Goal: Communication & Community: Participate in discussion

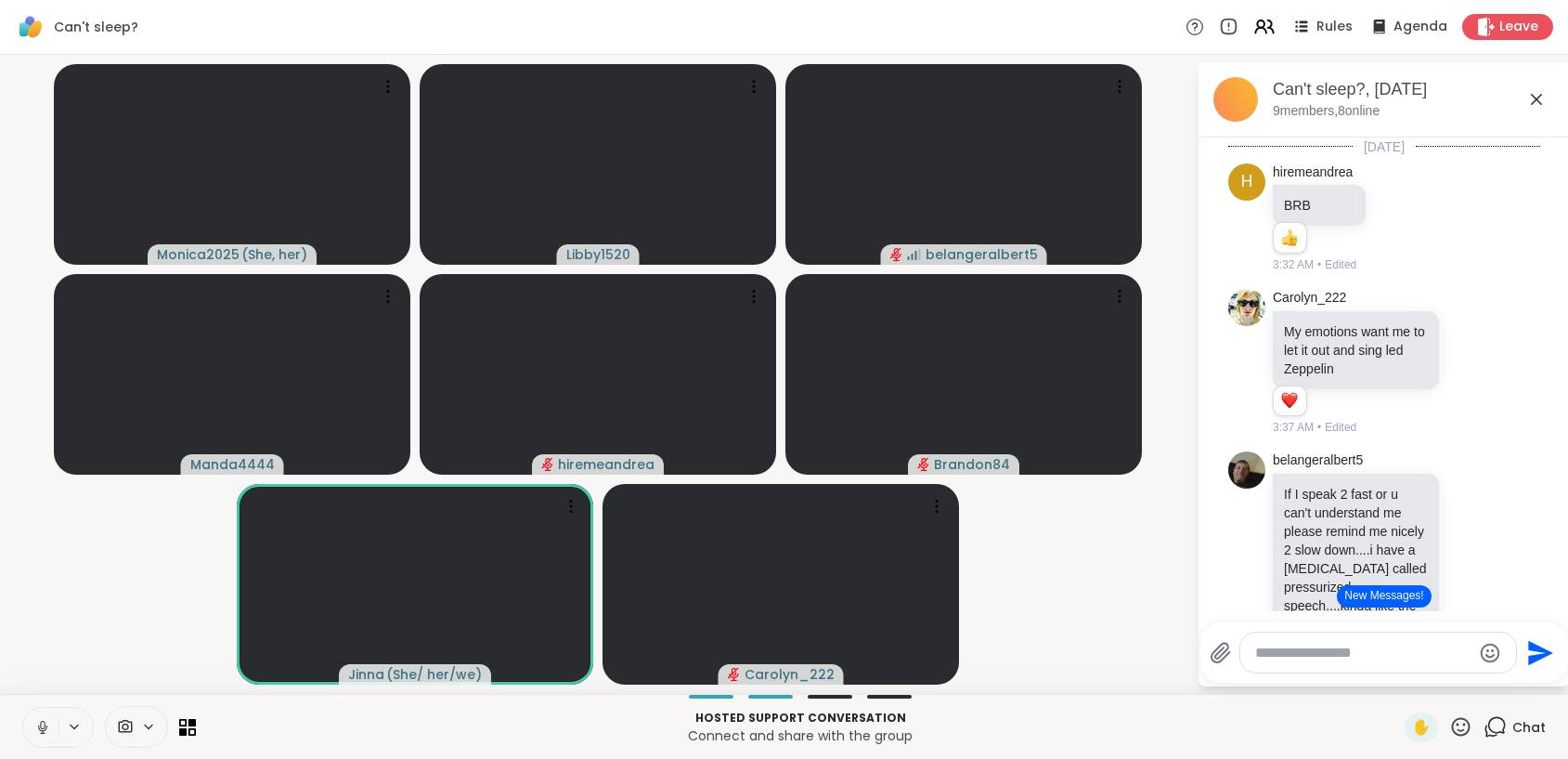
scroll to position [579, 0]
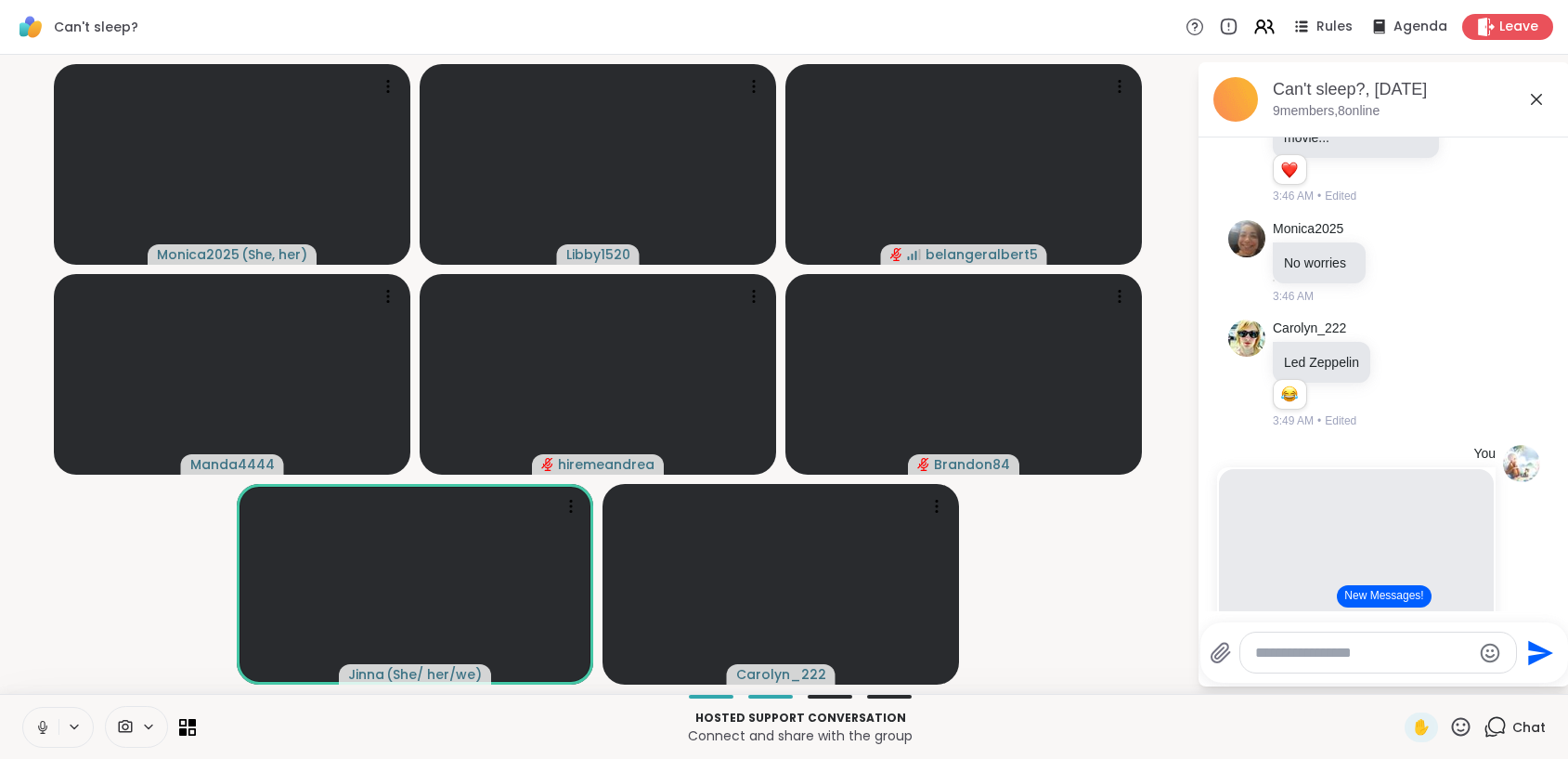
click at [47, 730] on icon at bounding box center [43, 728] width 17 height 17
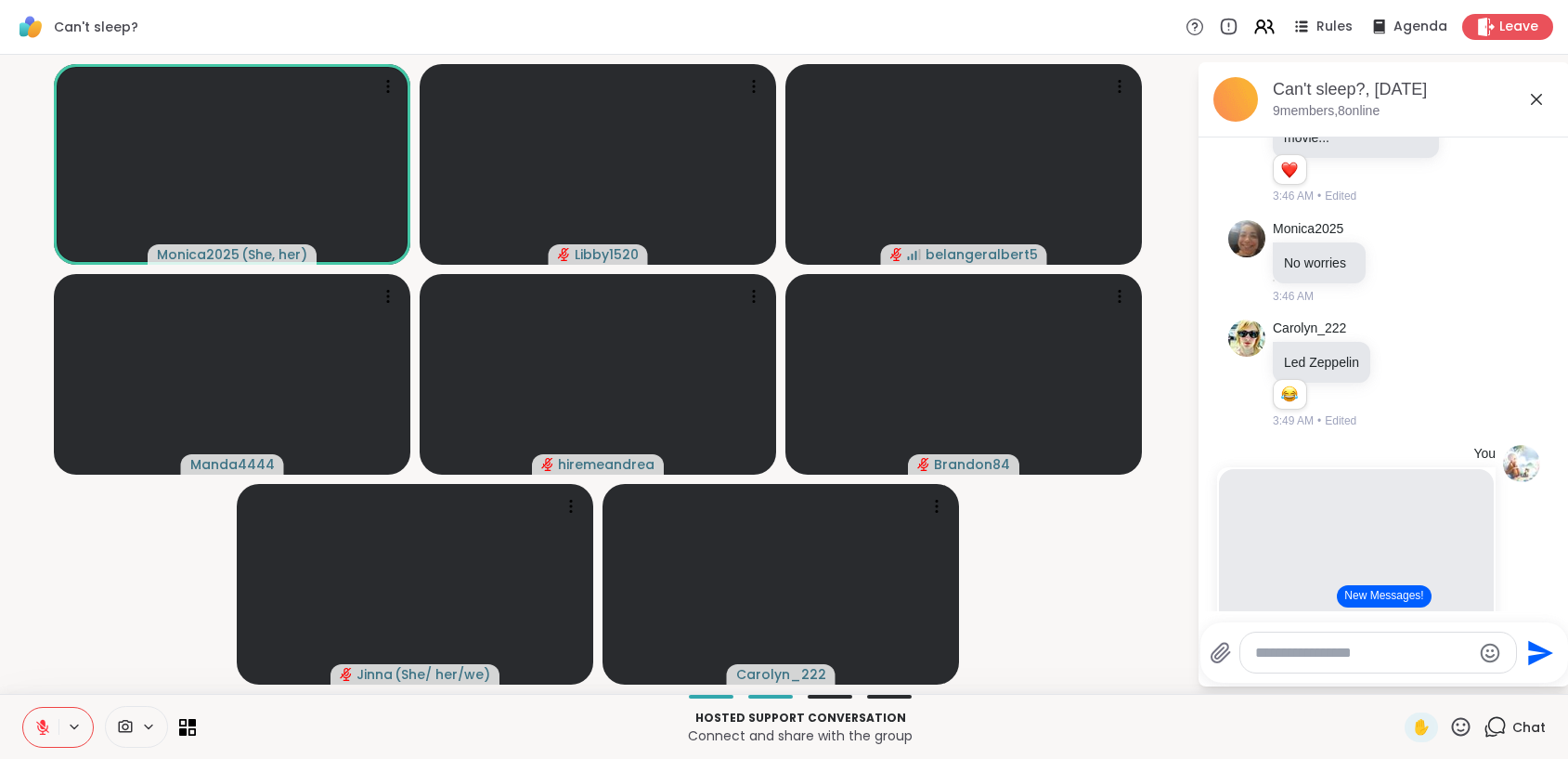
click at [42, 725] on icon at bounding box center [43, 728] width 17 height 17
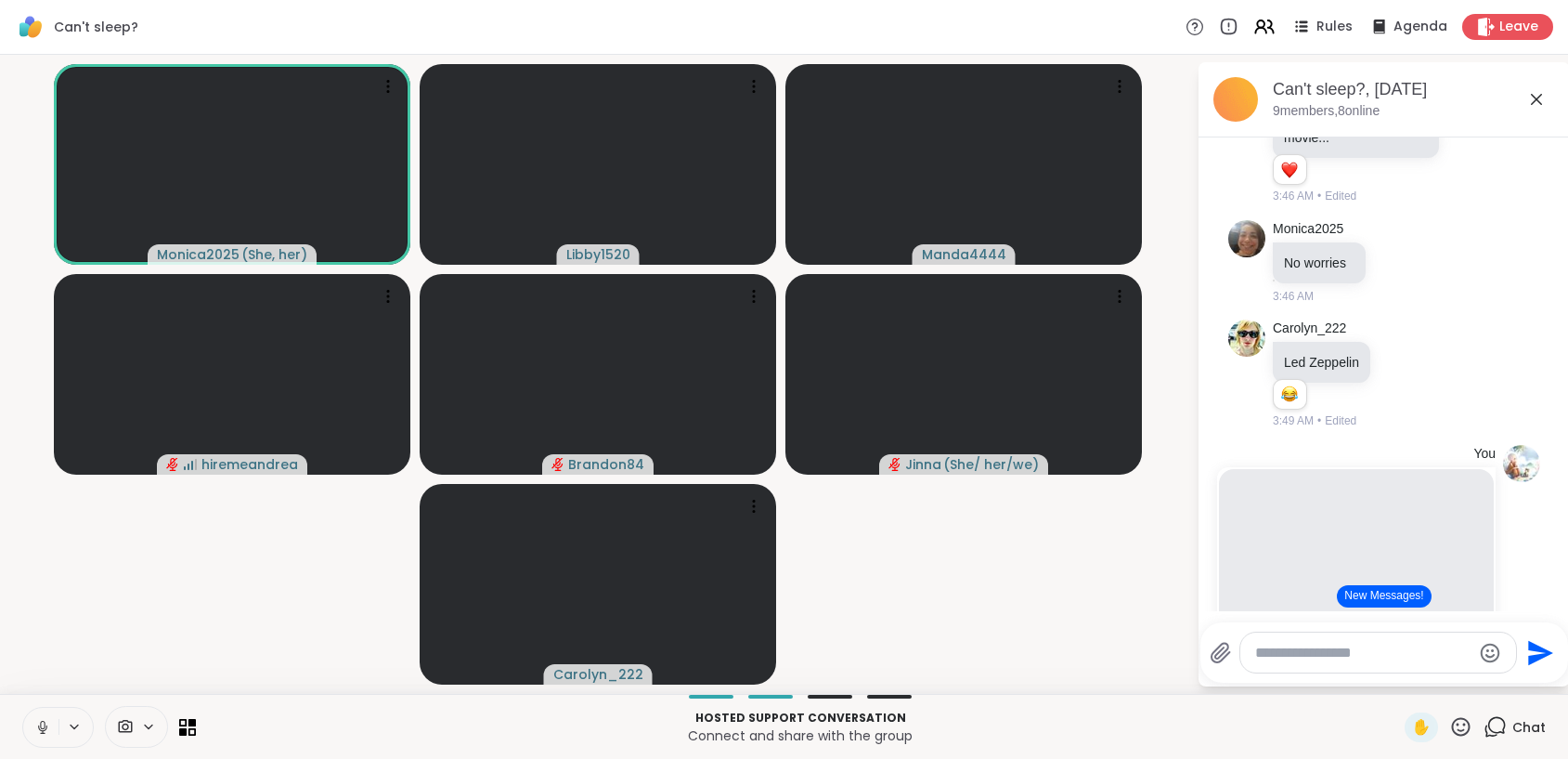
click at [1449, 719] on icon at bounding box center [1461, 727] width 23 height 23
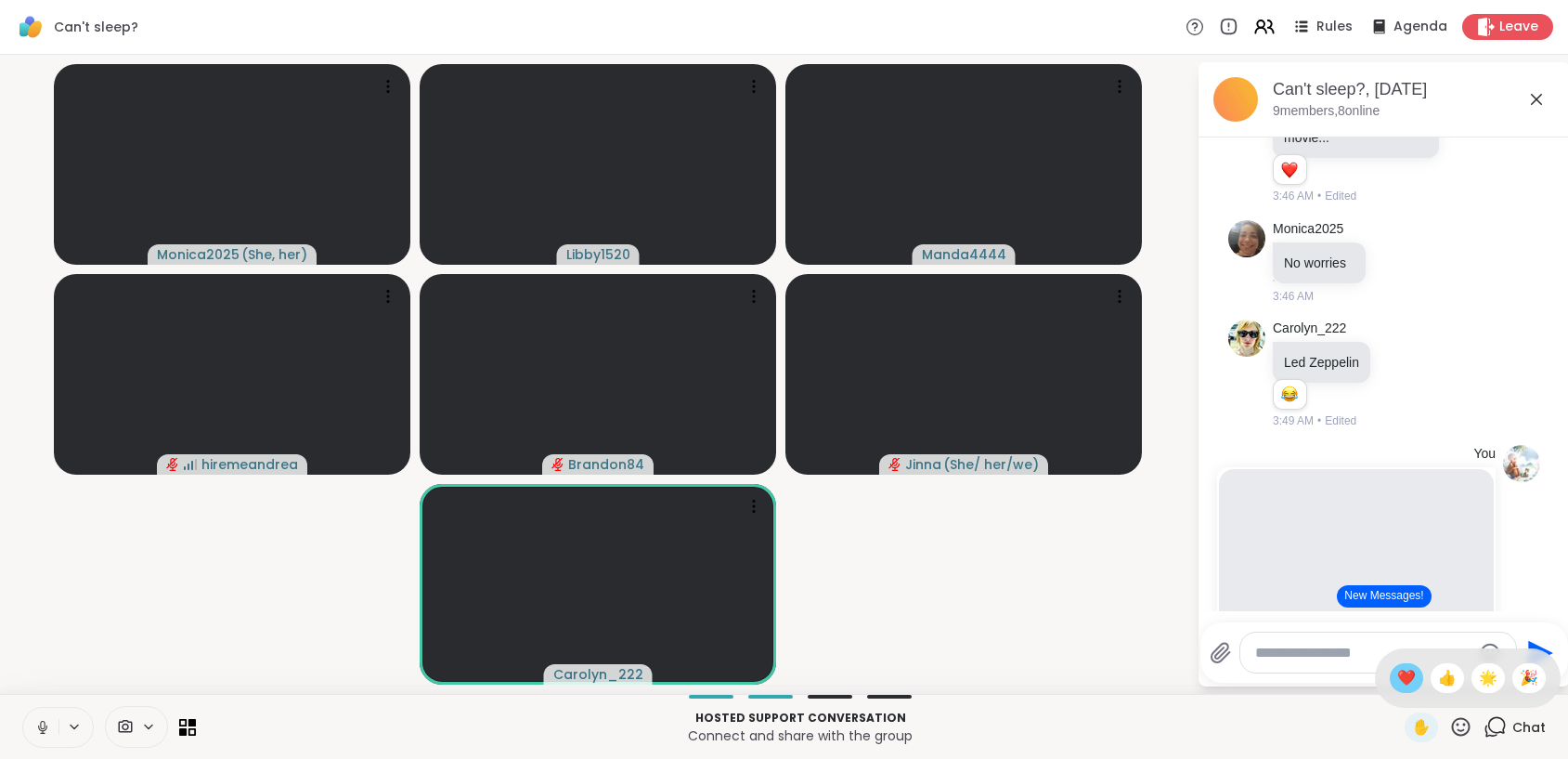
click at [1401, 677] on span "❤️" at bounding box center [1407, 677] width 19 height 22
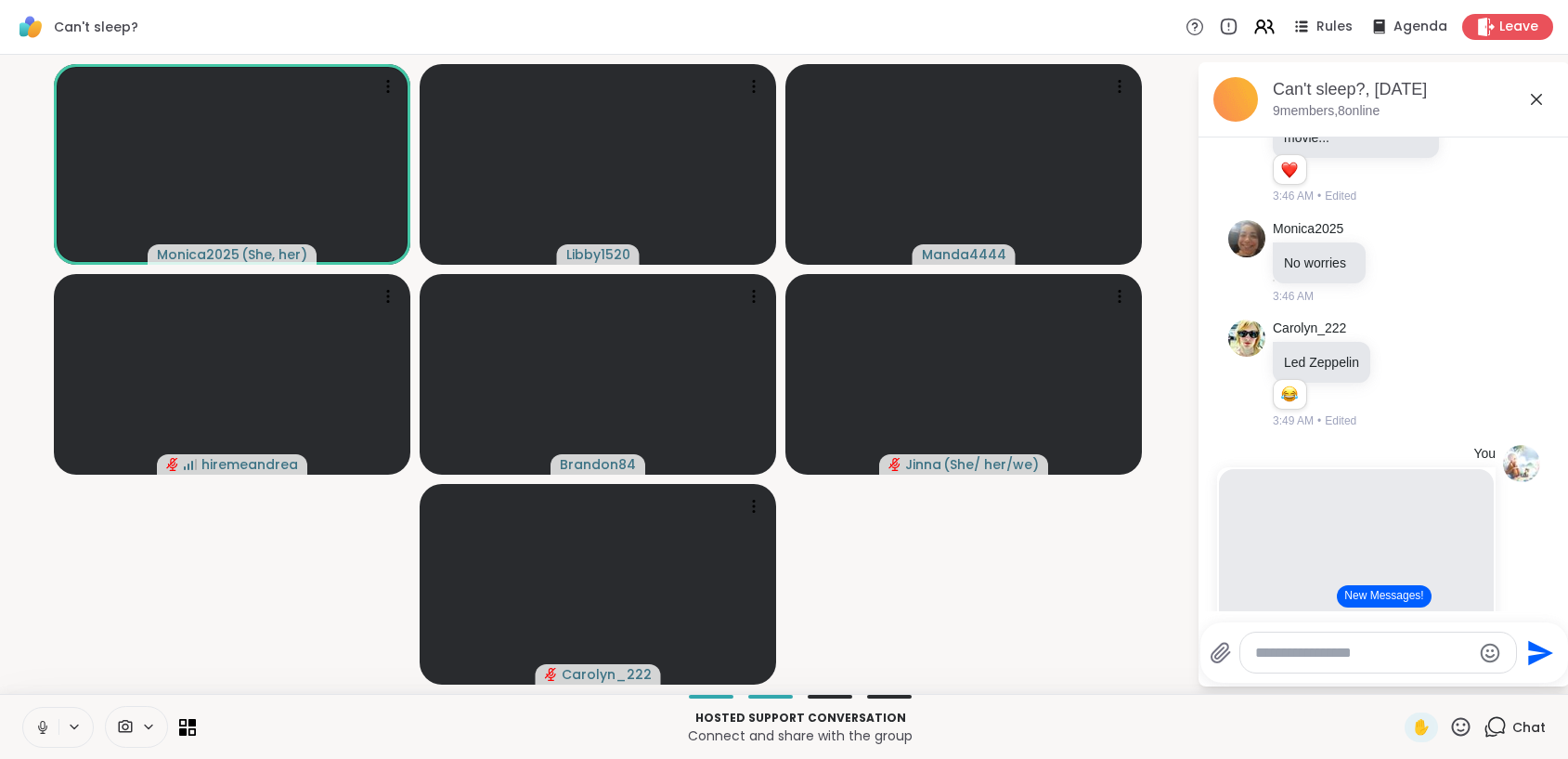
click at [1449, 729] on icon at bounding box center [1461, 727] width 23 height 23
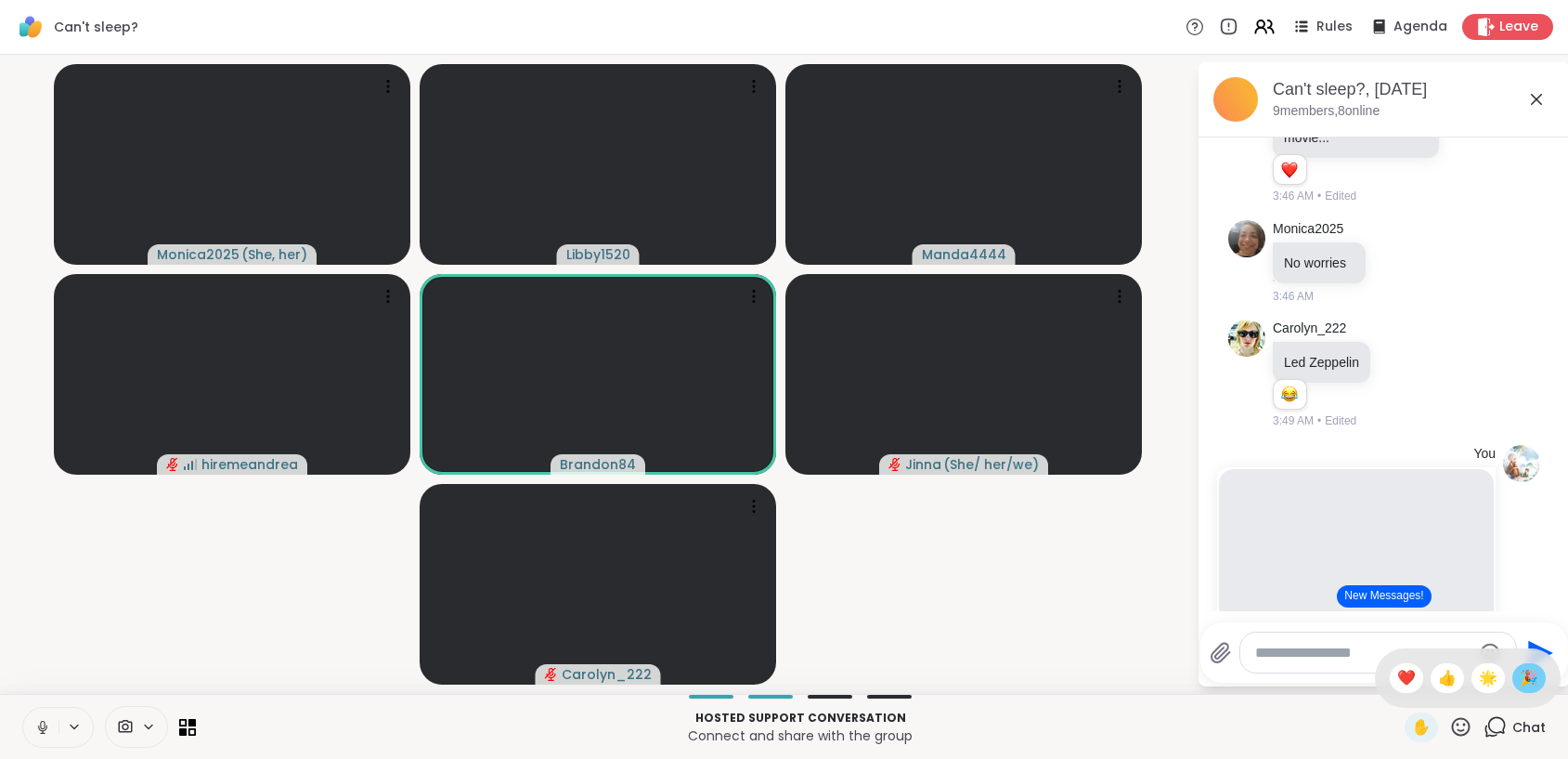
click at [1521, 671] on span "🎉" at bounding box center [1530, 677] width 19 height 22
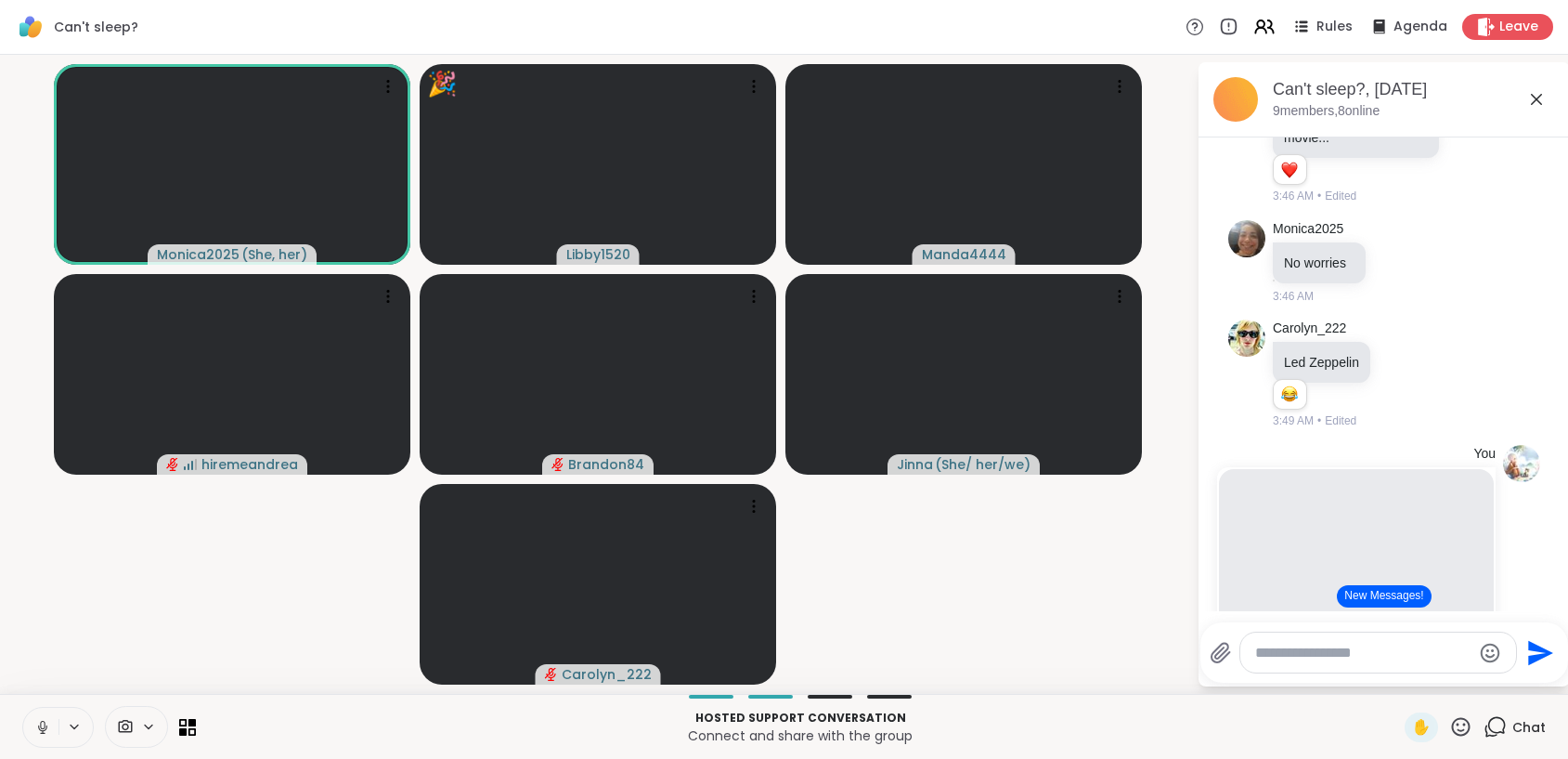
click at [1449, 726] on icon at bounding box center [1461, 727] width 23 height 23
click at [1397, 683] on span "❤️" at bounding box center [1407, 677] width 19 height 22
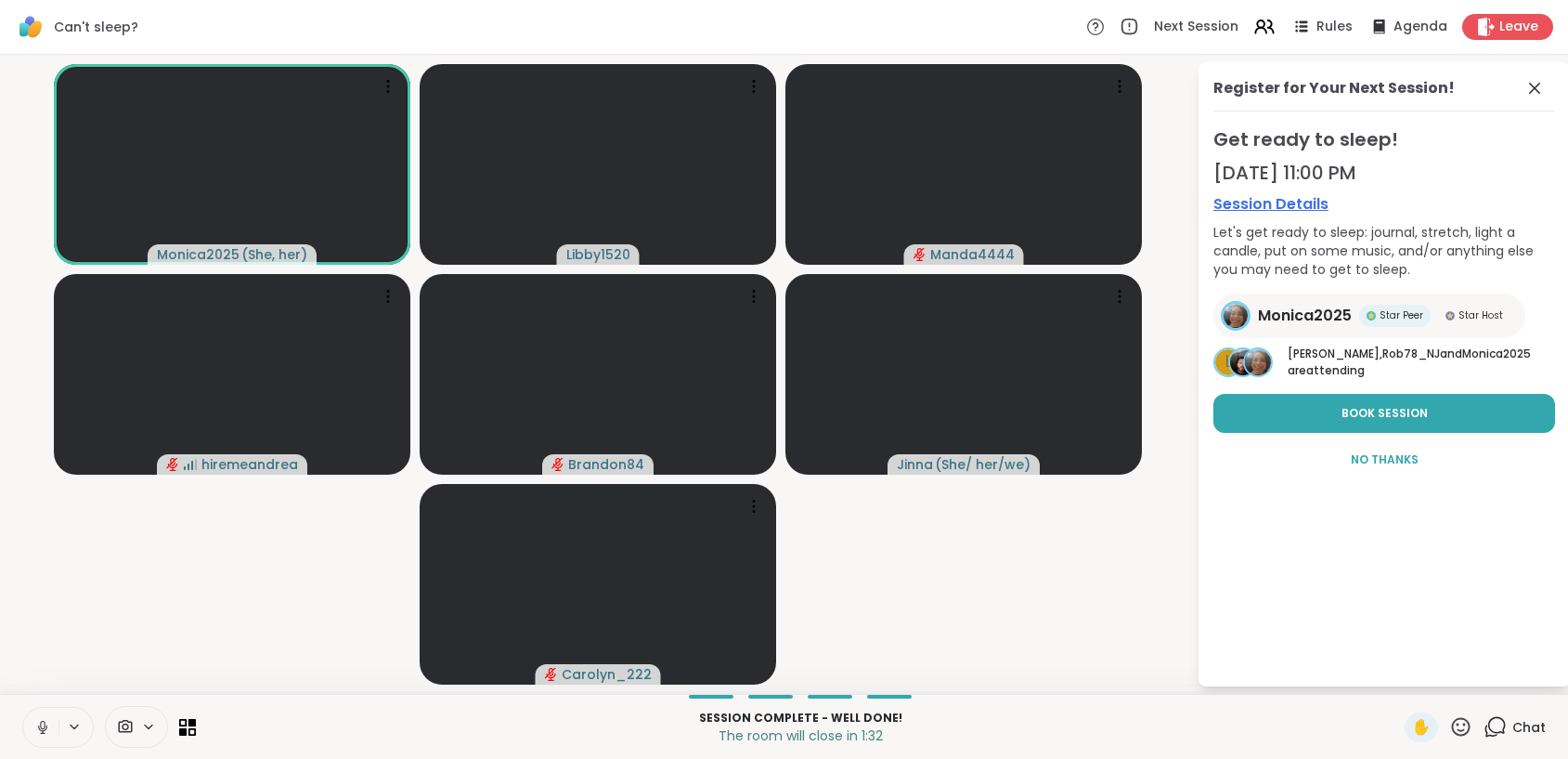
click at [1453, 723] on icon at bounding box center [1461, 727] width 23 height 23
click at [1405, 674] on div "❤️" at bounding box center [1407, 677] width 33 height 29
